Goal: Information Seeking & Learning: Learn about a topic

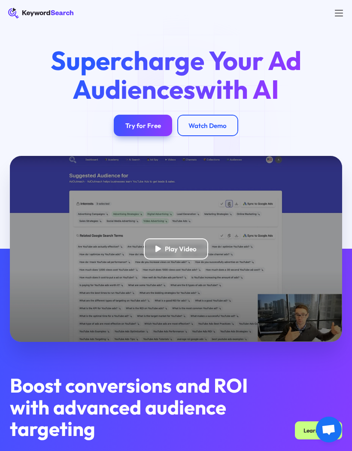
click at [146, 127] on div "Try for Free" at bounding box center [143, 126] width 36 height 8
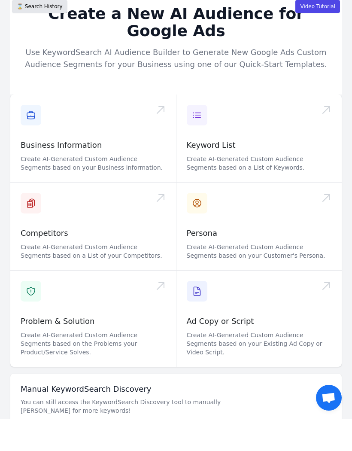
scroll to position [0, 0]
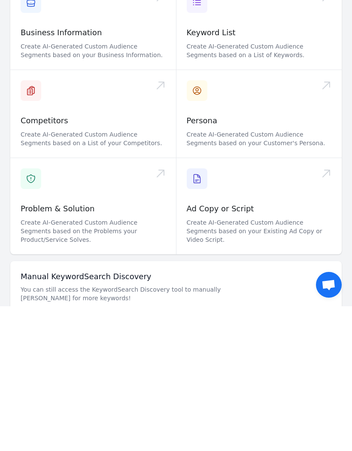
scroll to position [38, 0]
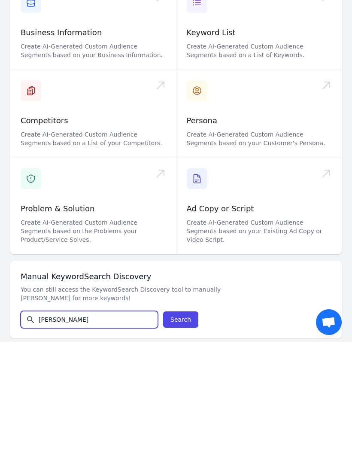
type input "Kwalee"
click at [187, 419] on button "Search" at bounding box center [180, 427] width 35 height 16
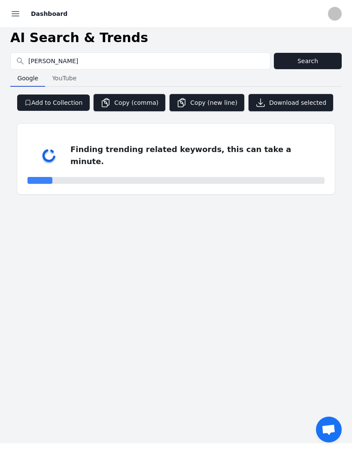
scroll to position [9, 0]
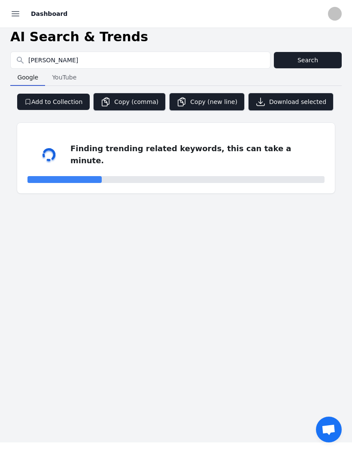
click at [24, 15] on button "Open sidebar" at bounding box center [15, 13] width 19 height 19
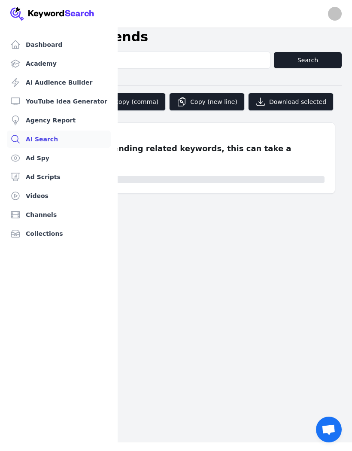
click at [179, 328] on div "Close sidebar Dashboard Academy AI Audience Builder YouTube Idea Generator Agen…" at bounding box center [176, 225] width 352 height 451
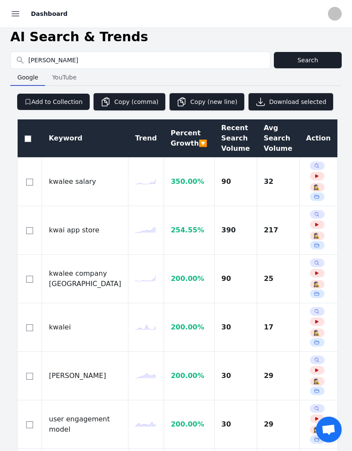
select select "50"
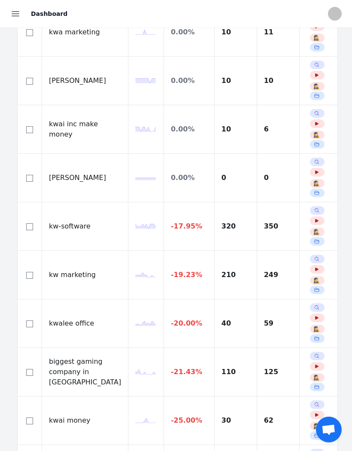
scroll to position [2130, 0]
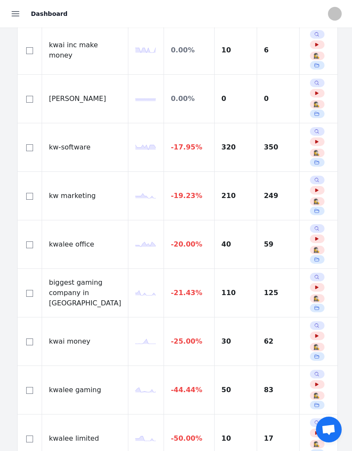
click at [64, 255] on td "kwalee office" at bounding box center [85, 244] width 86 height 49
click at [49, 242] on td "kwalee office" at bounding box center [85, 244] width 86 height 49
click at [70, 244] on td "kwalee office" at bounding box center [85, 244] width 86 height 49
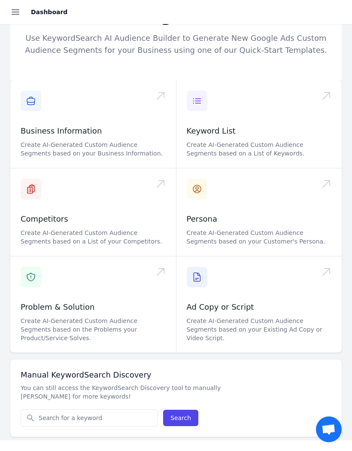
scroll to position [8, 0]
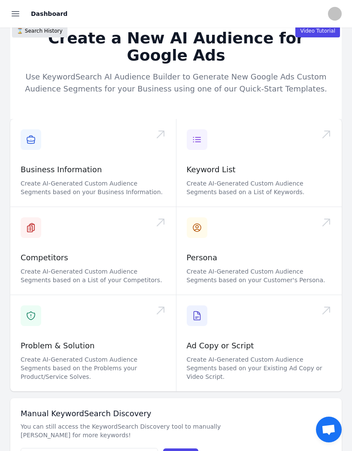
click at [18, 15] on icon "button" at bounding box center [15, 14] width 10 height 10
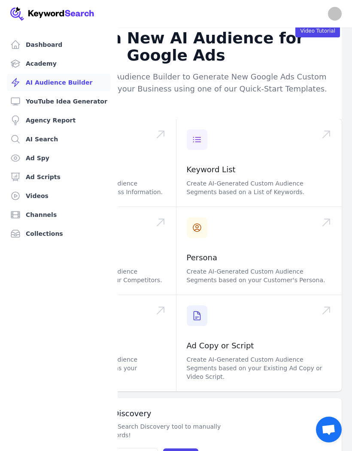
click at [79, 157] on link "Ad Spy" at bounding box center [59, 158] width 104 height 17
click at [25, 159] on link "Ad Spy" at bounding box center [59, 158] width 104 height 17
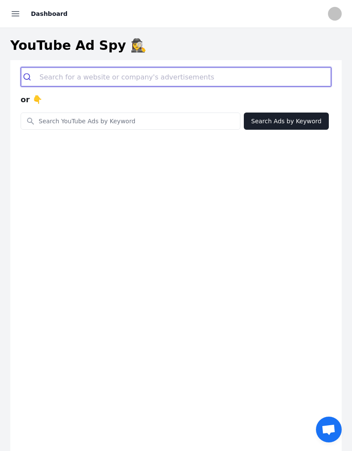
click at [175, 76] on input "search" at bounding box center [186, 76] width 292 height 19
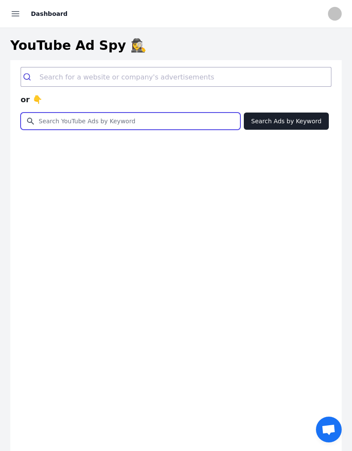
click at [173, 120] on input "Search for YouTube Keywords" at bounding box center [130, 121] width 219 height 16
type input "Who is the father?"
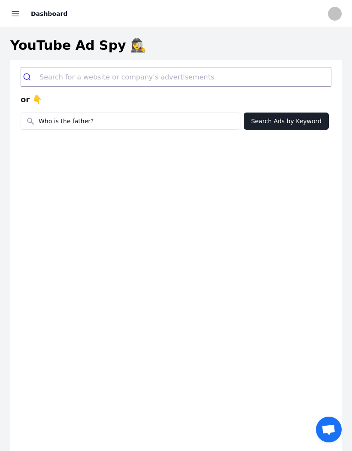
click at [293, 120] on button "Search Ads by Keyword" at bounding box center [286, 121] width 85 height 17
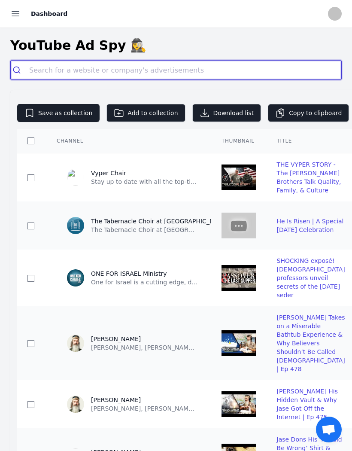
click at [204, 79] on input "search" at bounding box center [185, 70] width 312 height 19
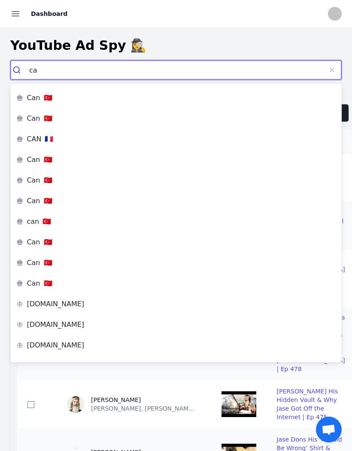
type input "c"
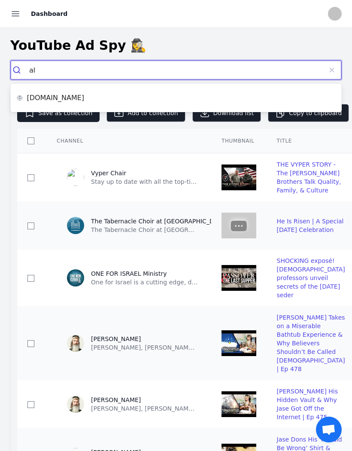
type input "a"
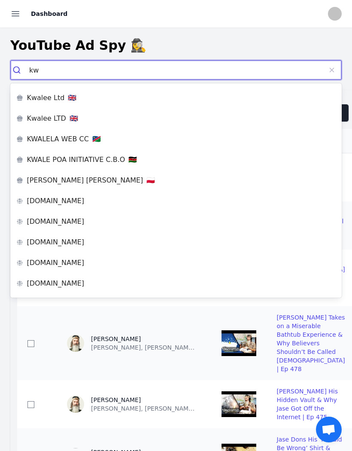
type input "k"
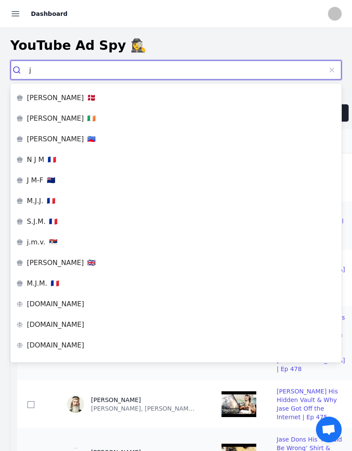
type input "j"
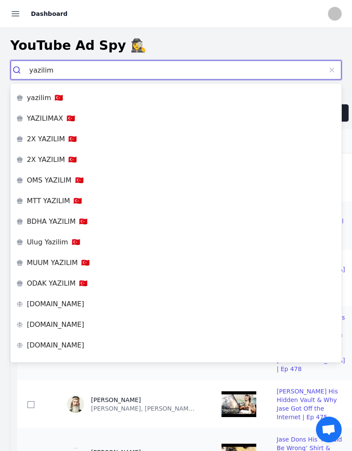
click at [274, 69] on input "yazilim" at bounding box center [175, 70] width 293 height 19
type input "y"
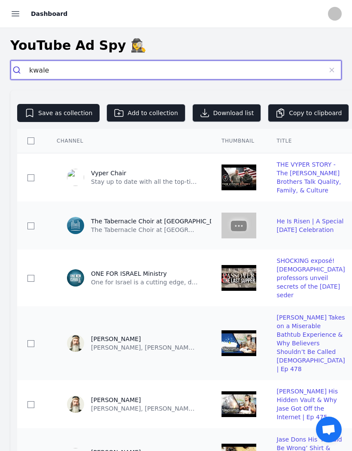
type input "kwalee"
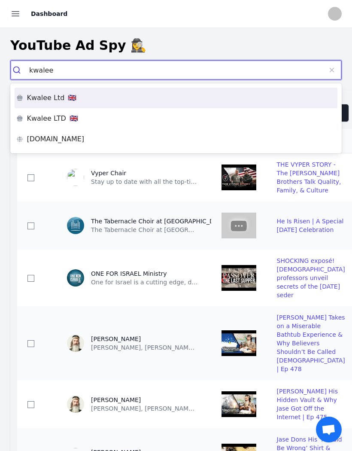
click at [113, 91] on li "Kwalee Ltd 🇬🇧" at bounding box center [176, 98] width 323 height 21
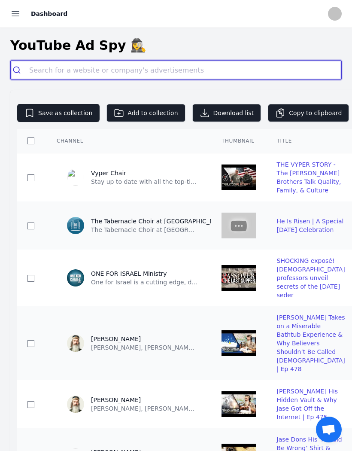
click at [186, 66] on input "search" at bounding box center [185, 70] width 312 height 19
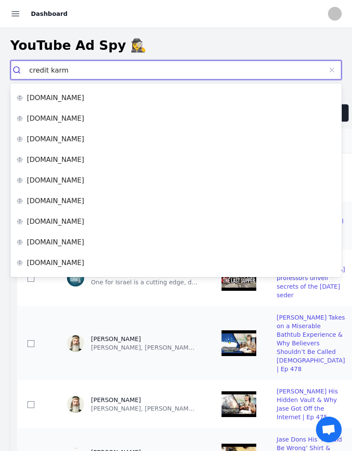
type input "credit karma"
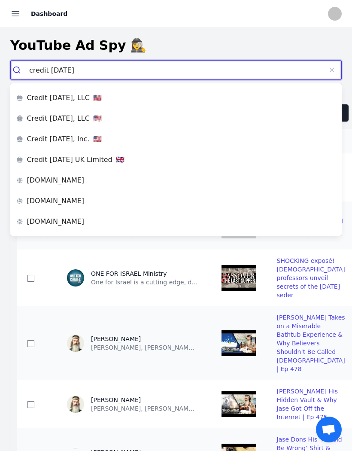
click at [117, 95] on div "Credit Karma, LLC 🇺🇸" at bounding box center [175, 98] width 319 height 7
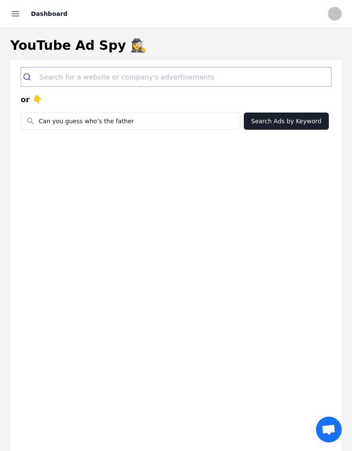
type input "Can you guess who’s the father?"
click at [302, 122] on button "Search Ads by Keyword" at bounding box center [286, 121] width 85 height 17
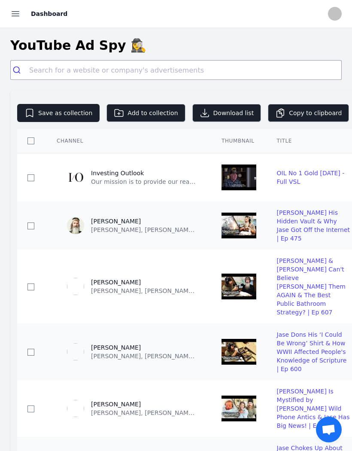
click at [186, 59] on header "YouTube Ad Spy 🕵️‍♀️" at bounding box center [176, 45] width 352 height 29
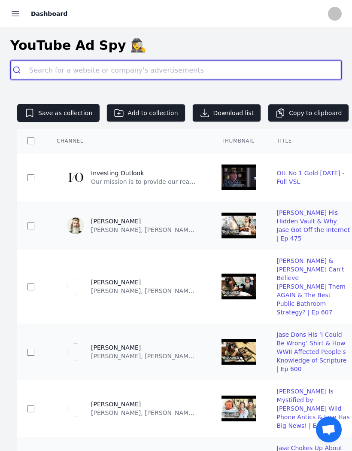
click at [97, 70] on input "search" at bounding box center [185, 70] width 312 height 19
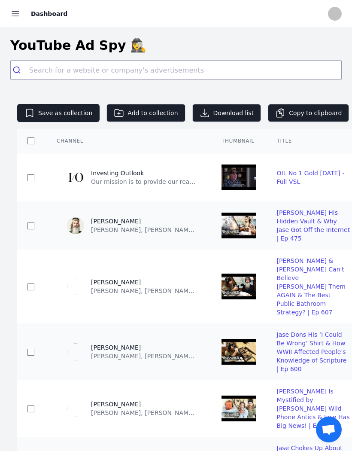
click at [11, 12] on icon "button" at bounding box center [15, 14] width 10 height 10
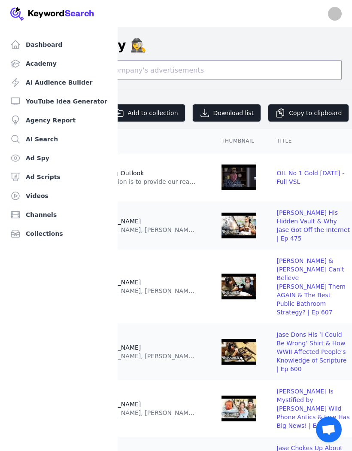
click at [55, 192] on link "Videos" at bounding box center [59, 195] width 104 height 17
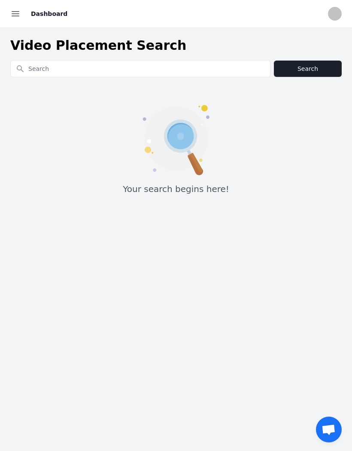
click at [174, 70] on input "Search for YouTube Keywords" at bounding box center [140, 69] width 259 height 16
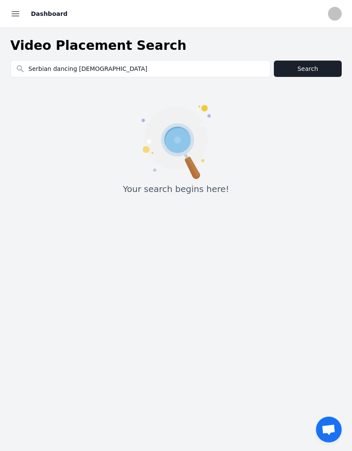
click at [296, 76] on button "Search" at bounding box center [308, 69] width 68 height 16
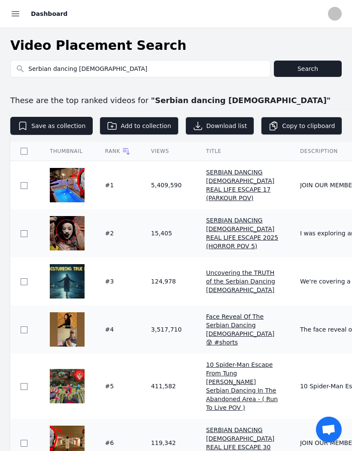
click at [64, 246] on img at bounding box center [67, 233] width 35 height 34
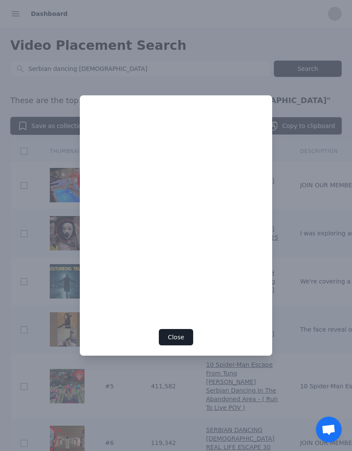
click at [249, 57] on div at bounding box center [176, 225] width 352 height 451
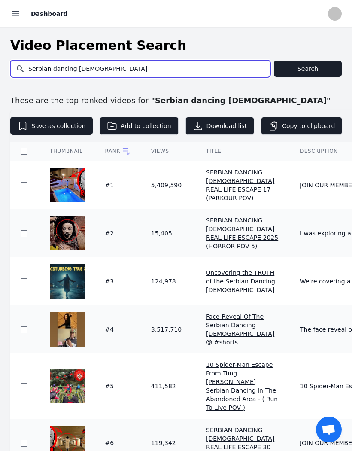
click at [232, 73] on input "Serbian dancing [DEMOGRAPHIC_DATA]" at bounding box center [140, 69] width 259 height 16
type input "S"
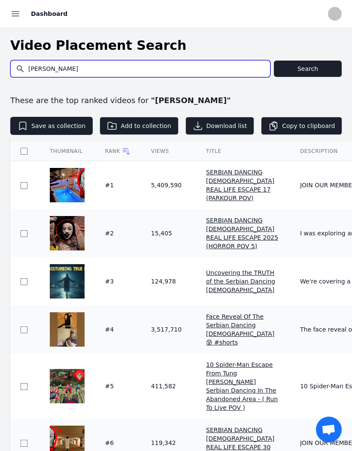
type input "Serbian dancing [DEMOGRAPHIC_DATA]"
